Goal: Task Accomplishment & Management: Manage account settings

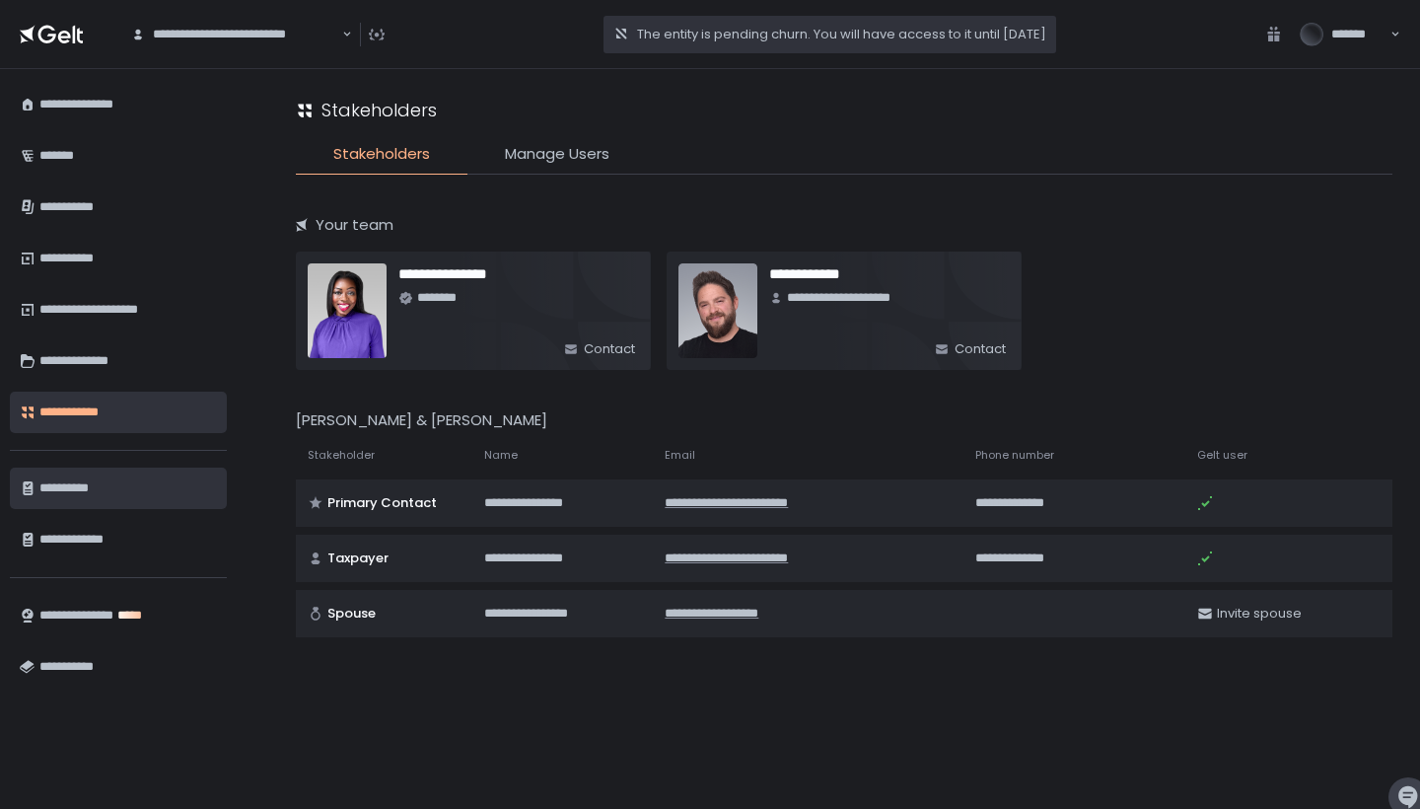
click at [145, 491] on div "**********" at bounding box center [128, 488] width 178 height 34
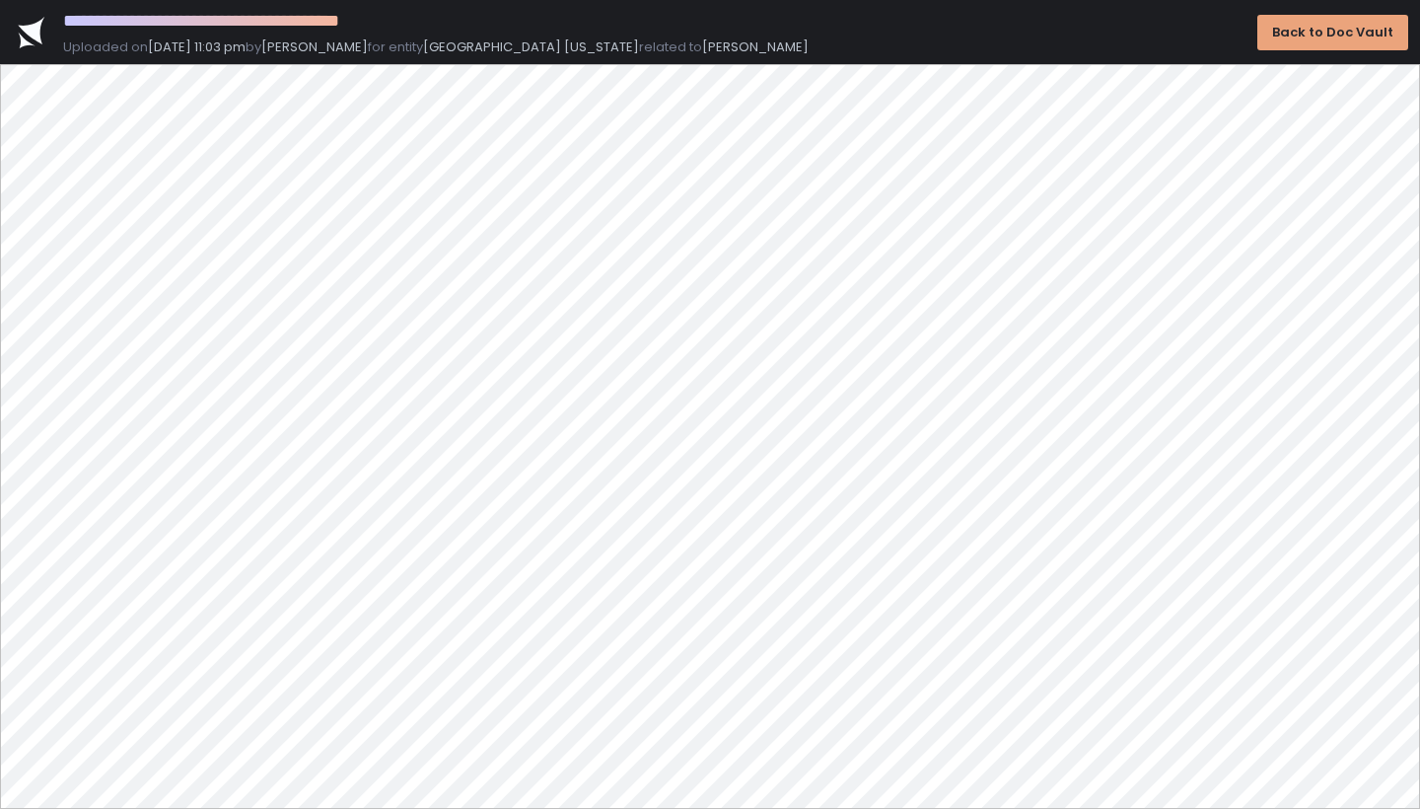
click at [1326, 38] on div "Back to Doc Vault" at bounding box center [1332, 33] width 121 height 18
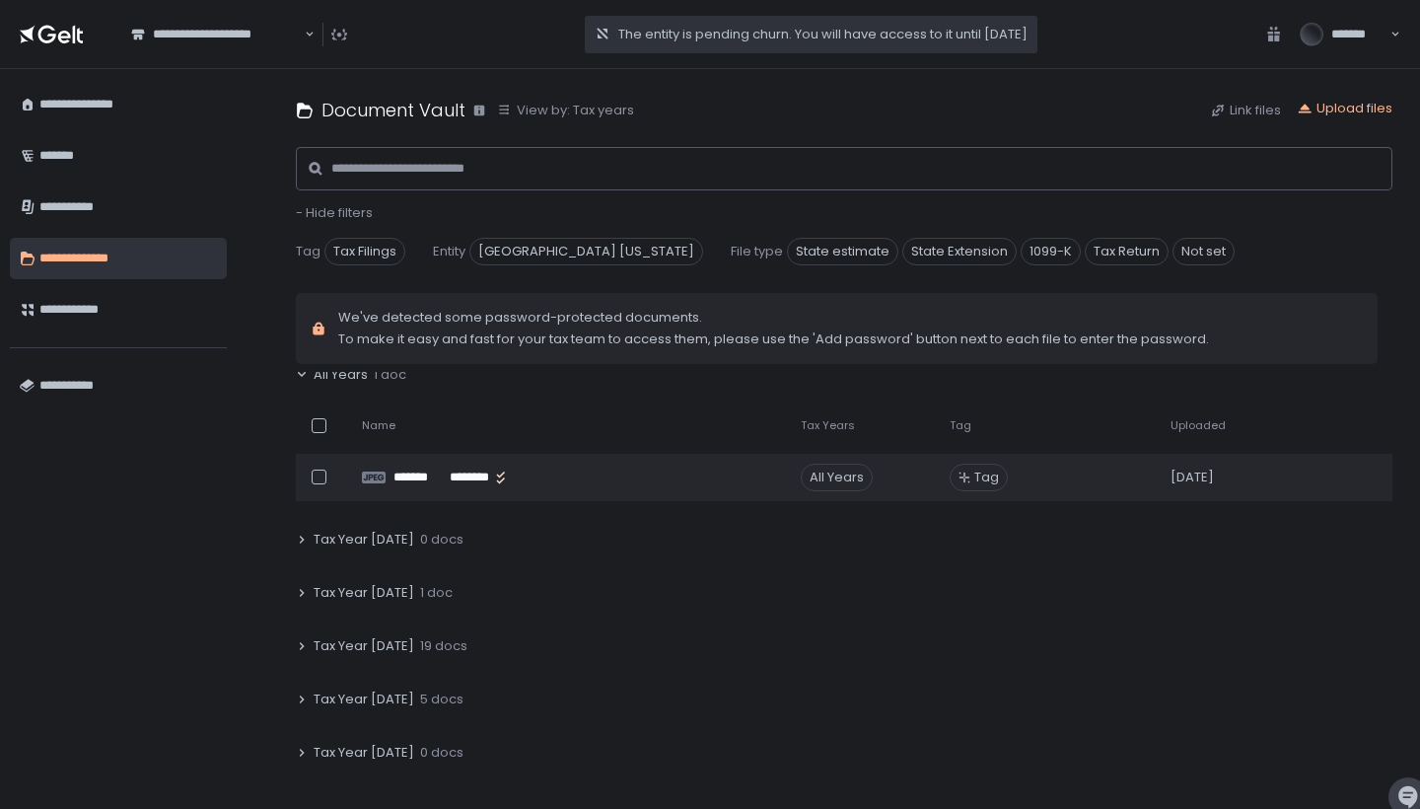
scroll to position [20, 0]
click at [385, 598] on span "Tax Year 2025" at bounding box center [364, 593] width 101 height 18
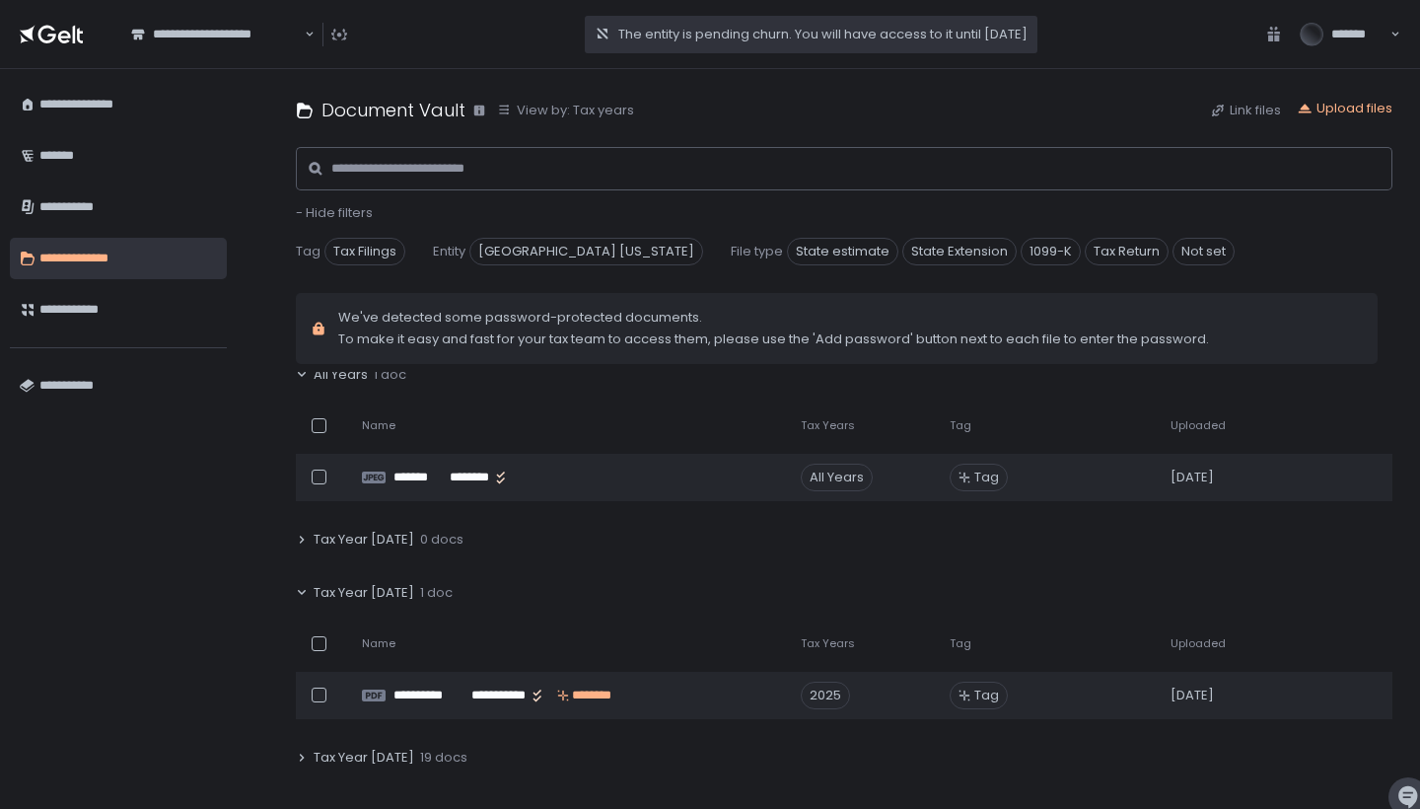
click at [381, 761] on span "Tax Year 2024" at bounding box center [364, 758] width 101 height 18
click at [420, 757] on span "19 docs" at bounding box center [443, 758] width 47 height 18
click at [350, 765] on span "Tax Year 2024" at bounding box center [364, 758] width 101 height 18
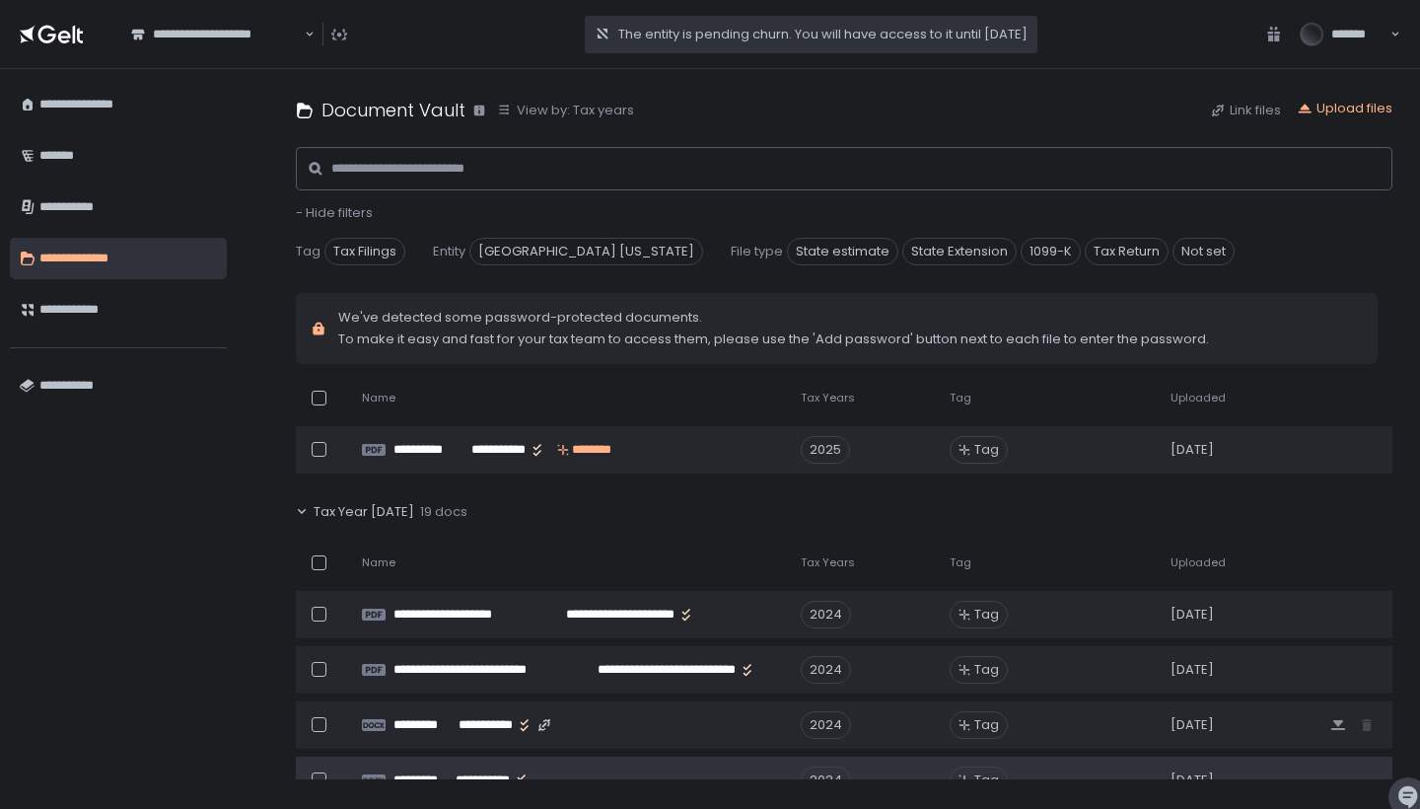
scroll to position [266, 0]
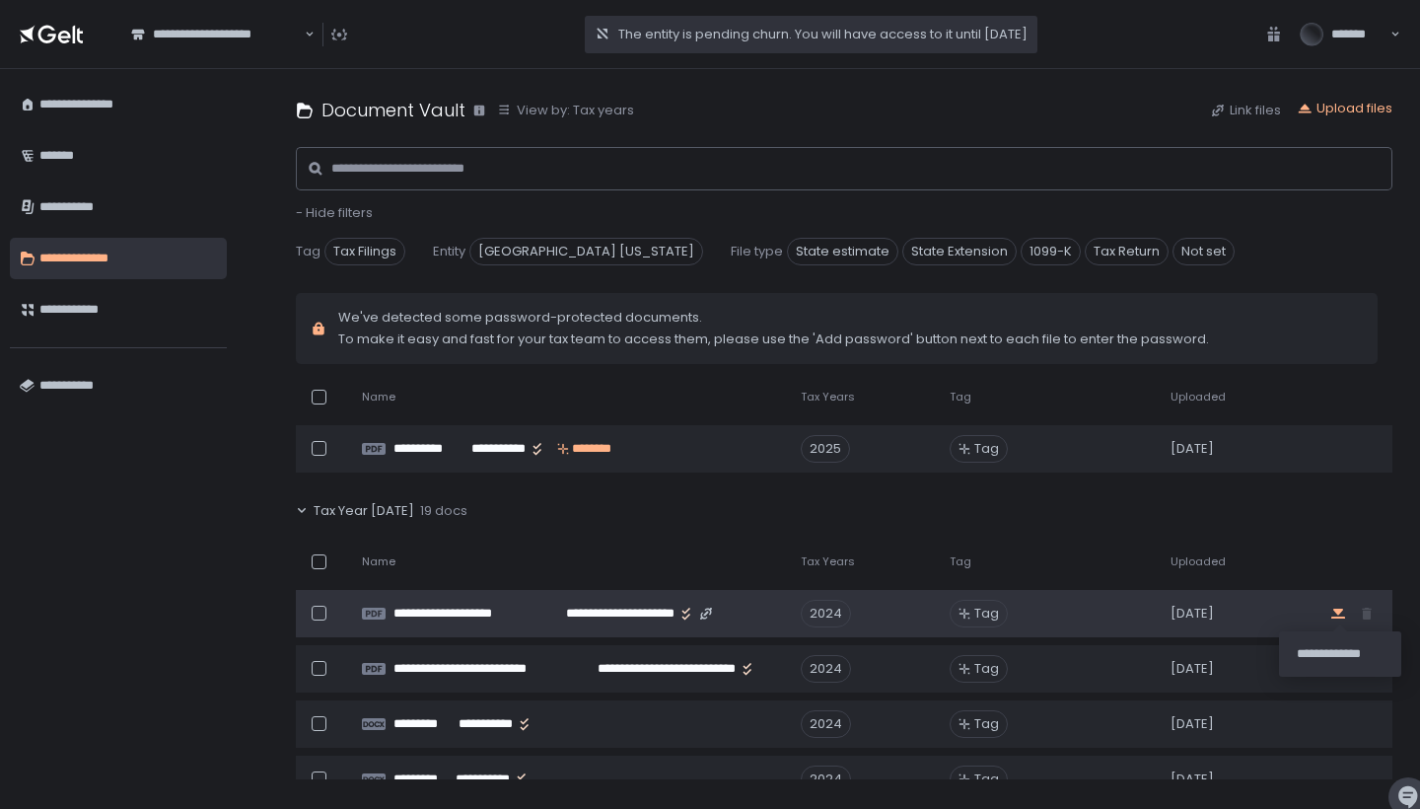
click at [1332, 616] on icon "button" at bounding box center [1338, 613] width 14 height 10
